Goal: Task Accomplishment & Management: Use online tool/utility

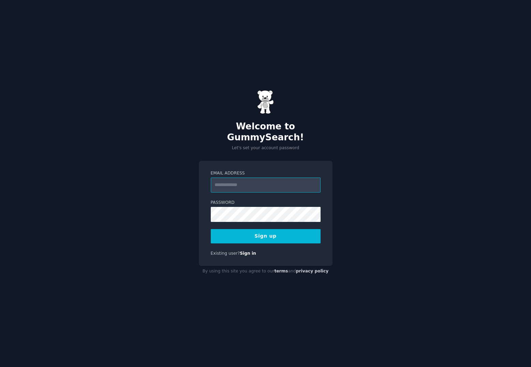
type input "**********"
click at [271, 230] on button "Sign up" at bounding box center [266, 236] width 110 height 14
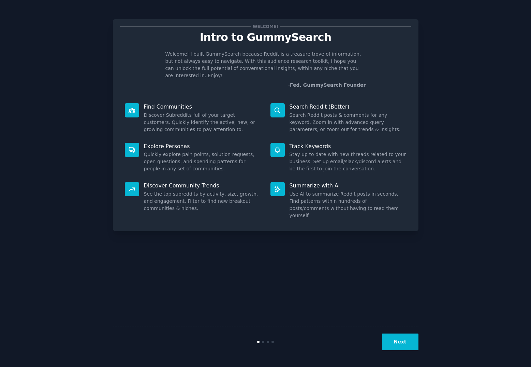
click at [403, 357] on div "Next" at bounding box center [266, 341] width 306 height 31
click at [404, 347] on button "Next" at bounding box center [400, 341] width 37 height 17
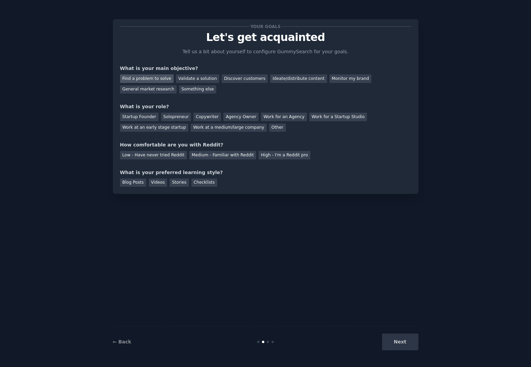
click at [162, 80] on div "Find a problem to solve" at bounding box center [147, 78] width 54 height 9
click at [165, 113] on div "Solopreneur" at bounding box center [176, 117] width 30 height 9
click at [272, 152] on div "High - I'm a Reddit pro" at bounding box center [285, 155] width 52 height 9
click at [409, 345] on div "Next" at bounding box center [368, 341] width 102 height 17
click at [140, 181] on div "Blog Posts" at bounding box center [133, 182] width 26 height 9
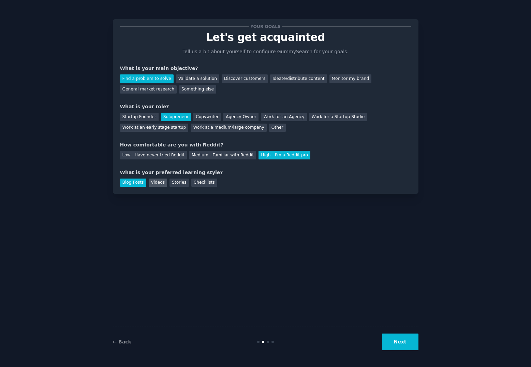
click at [156, 181] on div "Videos" at bounding box center [158, 182] width 19 height 9
click at [178, 180] on div "Stories" at bounding box center [179, 182] width 19 height 9
click at [197, 180] on div "Checklists" at bounding box center [204, 182] width 26 height 9
click at [145, 183] on div "Blog Posts" at bounding box center [133, 182] width 26 height 9
click at [410, 345] on button "Next" at bounding box center [400, 341] width 37 height 17
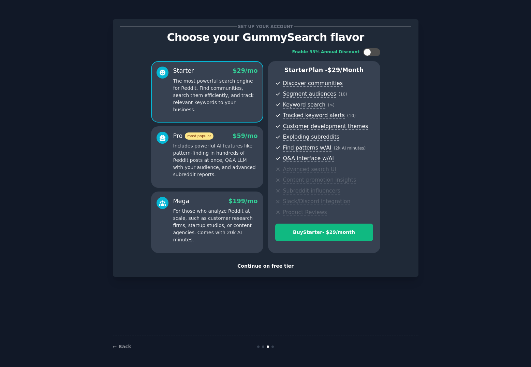
click at [278, 266] on div "Continue on free tier" at bounding box center [265, 265] width 291 height 7
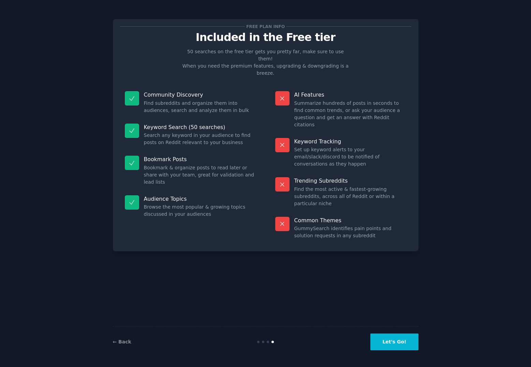
click at [398, 341] on button "Let's Go!" at bounding box center [395, 341] width 48 height 17
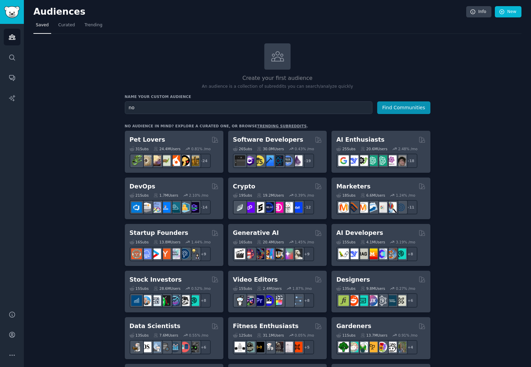
type input "n"
type input "w"
type input "p"
type input "indecisive"
click at [377, 101] on button "Find Communities" at bounding box center [403, 107] width 53 height 13
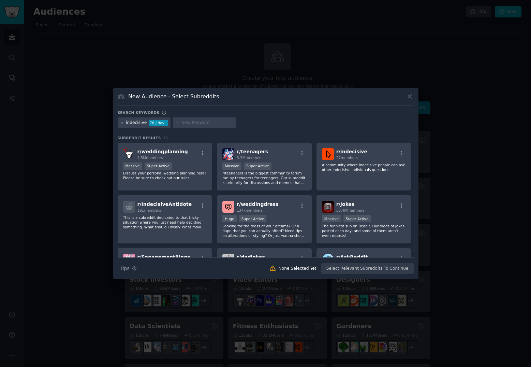
click at [121, 124] on icon at bounding box center [122, 123] width 4 height 4
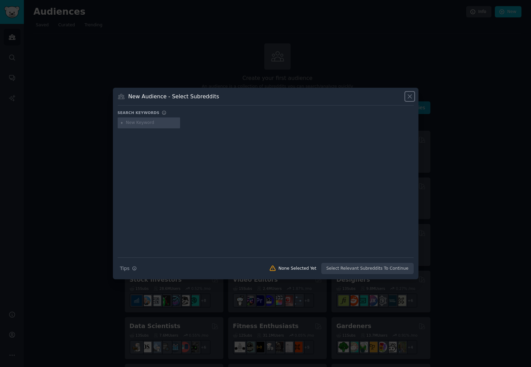
click at [410, 97] on icon at bounding box center [409, 96] width 7 height 7
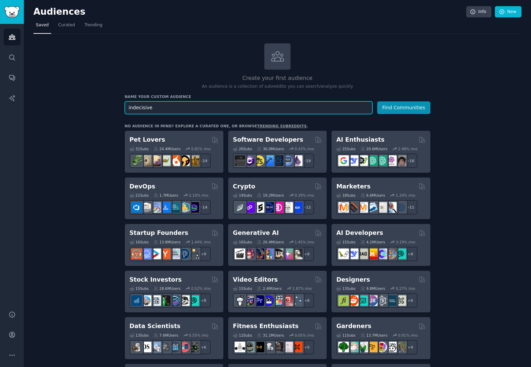
click at [221, 101] on input "indecisive" at bounding box center [249, 107] width 248 height 13
click at [377, 101] on button "Find Communities" at bounding box center [403, 107] width 53 height 13
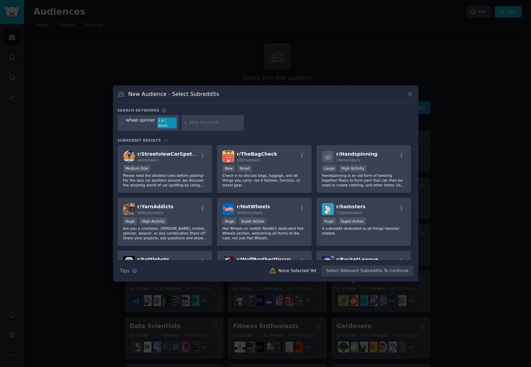
click at [137, 125] on div "wheel spinner" at bounding box center [140, 122] width 29 height 11
click at [141, 124] on div "wheel spinner" at bounding box center [140, 122] width 29 height 11
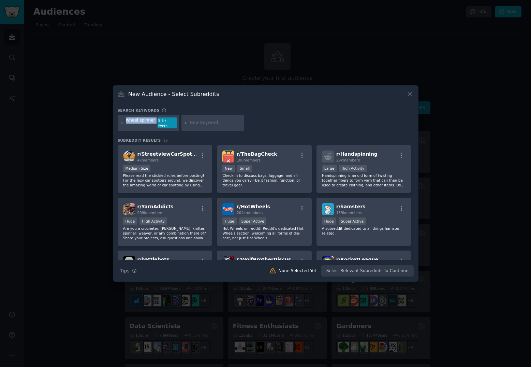
click at [149, 124] on div "wheel spinner" at bounding box center [140, 122] width 29 height 11
click at [408, 97] on icon at bounding box center [409, 93] width 7 height 7
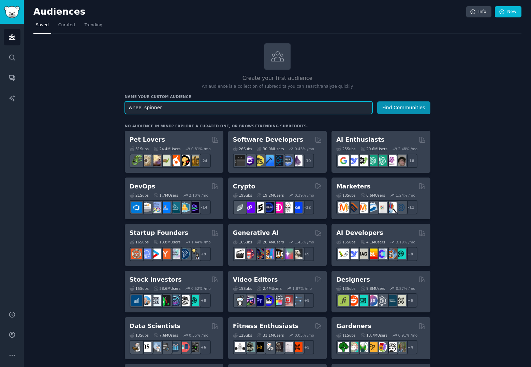
click at [190, 106] on input "wheel spinner" at bounding box center [249, 107] width 248 height 13
click at [377, 101] on button "Find Communities" at bounding box center [403, 107] width 53 height 13
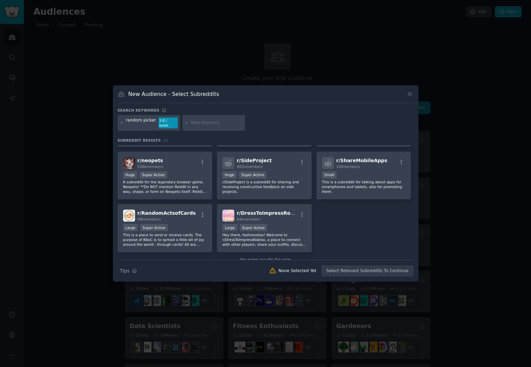
scroll to position [249, 0]
click at [408, 97] on icon at bounding box center [409, 93] width 7 height 7
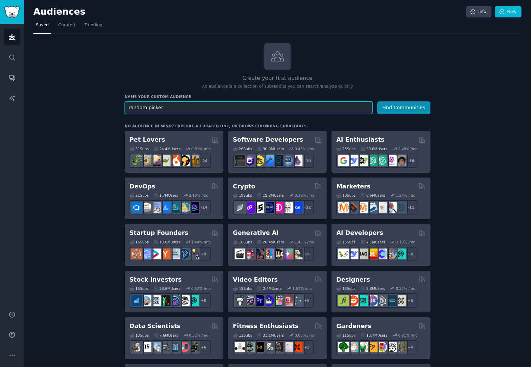
click at [300, 107] on input "random picker" at bounding box center [249, 107] width 248 height 13
type input "discount calculator"
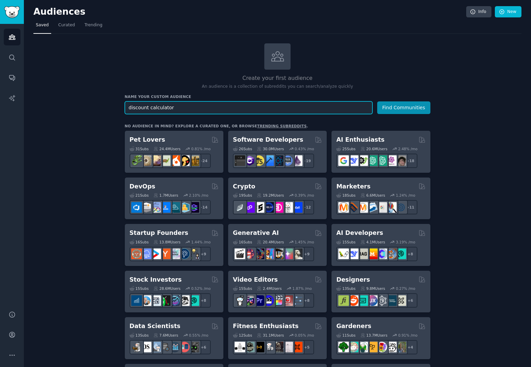
click at [377, 101] on button "Find Communities" at bounding box center [403, 107] width 53 height 13
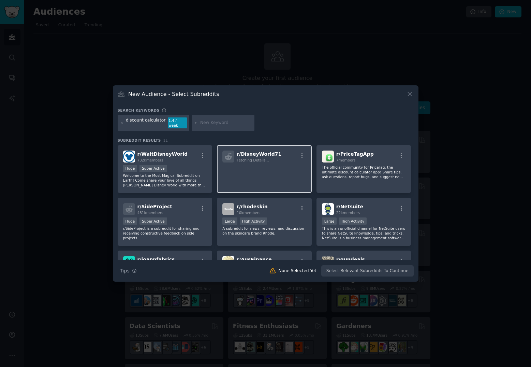
scroll to position [115, 0]
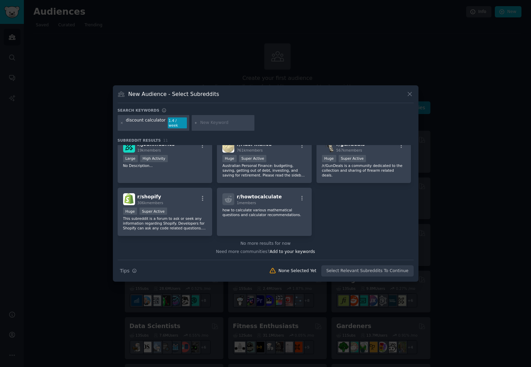
click at [415, 100] on div "New Audience - Select Subreddits Search keywords discount calculator 1.4 / week…" at bounding box center [266, 183] width 306 height 196
click at [407, 98] on icon at bounding box center [409, 93] width 7 height 7
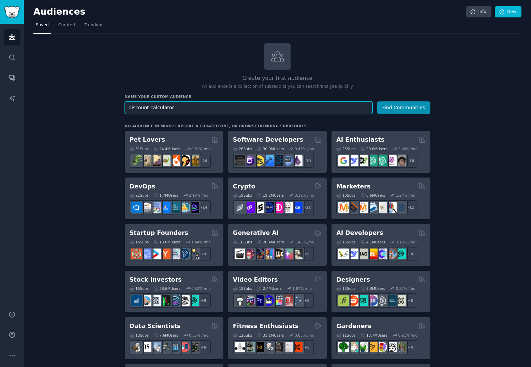
click at [319, 111] on input "discount calculator" at bounding box center [249, 107] width 248 height 13
type input "northern lights"
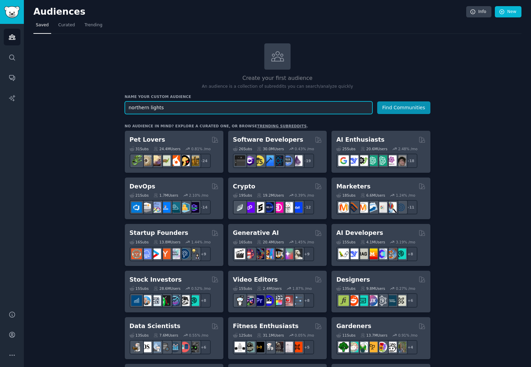
click at [377, 101] on button "Find Communities" at bounding box center [403, 107] width 53 height 13
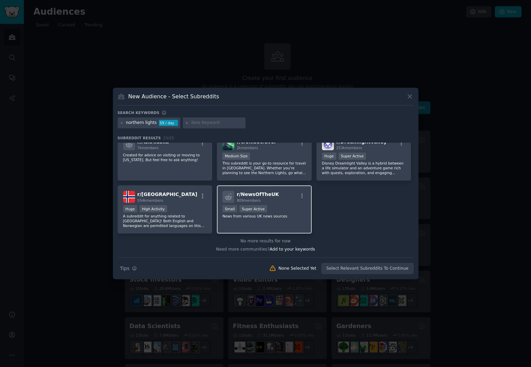
scroll to position [305, 0]
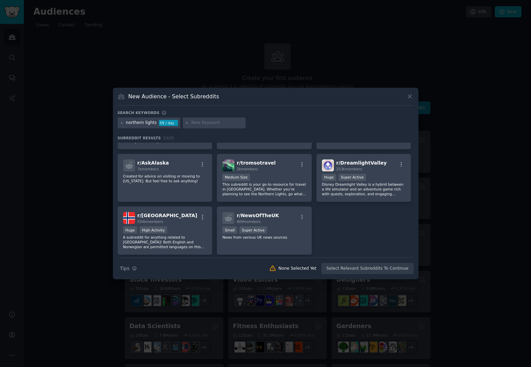
click at [408, 98] on icon at bounding box center [410, 97] width 4 height 4
